Goal: Entertainment & Leisure: Consume media (video, audio)

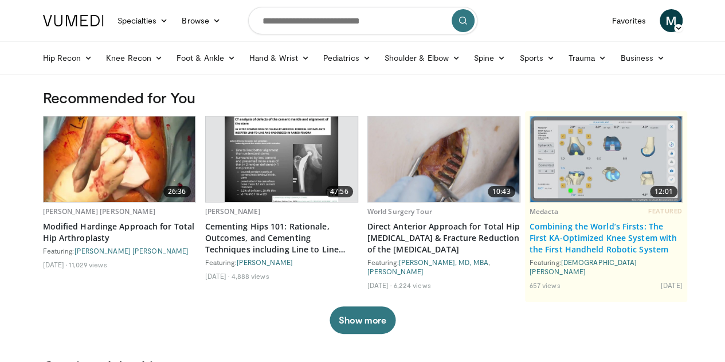
click at [601, 243] on link "Combining the World’s Firsts: The First KA-Optimized Knee System with the First…" at bounding box center [605, 238] width 153 height 34
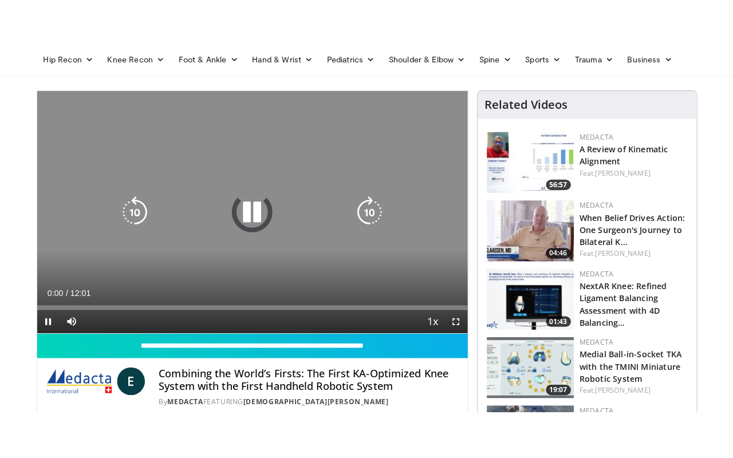
scroll to position [57, 0]
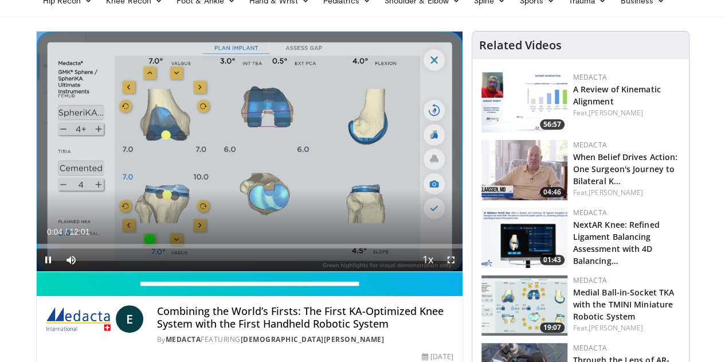
click at [459, 271] on span "Video Player" at bounding box center [450, 259] width 23 height 23
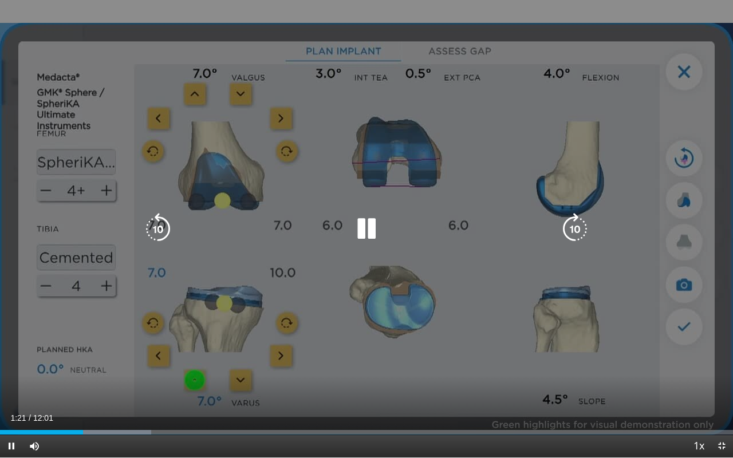
click at [582, 225] on icon "Video Player" at bounding box center [575, 229] width 32 height 32
click at [580, 227] on icon "Video Player" at bounding box center [575, 229] width 32 height 32
click at [582, 221] on icon "Video Player" at bounding box center [575, 229] width 32 height 32
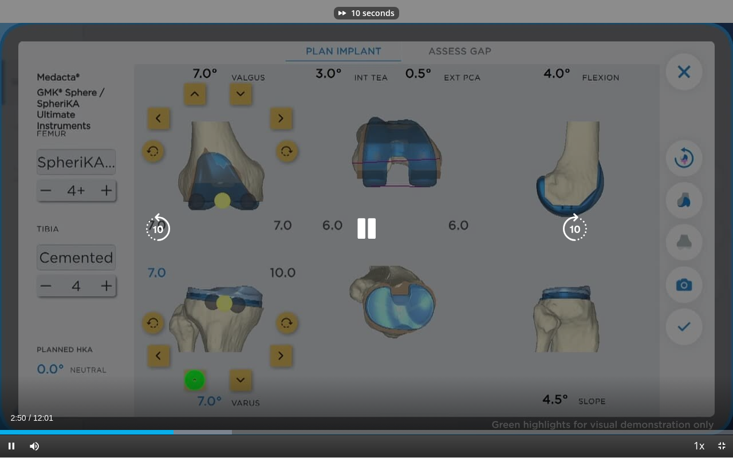
click at [582, 221] on icon "Video Player" at bounding box center [575, 229] width 32 height 32
click at [568, 235] on icon "Video Player" at bounding box center [575, 229] width 32 height 32
click at [575, 231] on icon "Video Player" at bounding box center [575, 229] width 32 height 32
click at [574, 231] on icon "Video Player" at bounding box center [575, 229] width 32 height 32
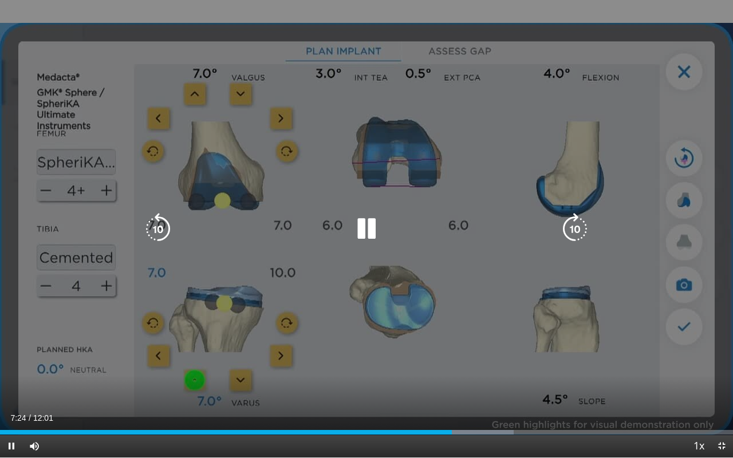
click at [372, 230] on icon "Video Player" at bounding box center [367, 229] width 32 height 32
